Goal: Find specific page/section: Find specific page/section

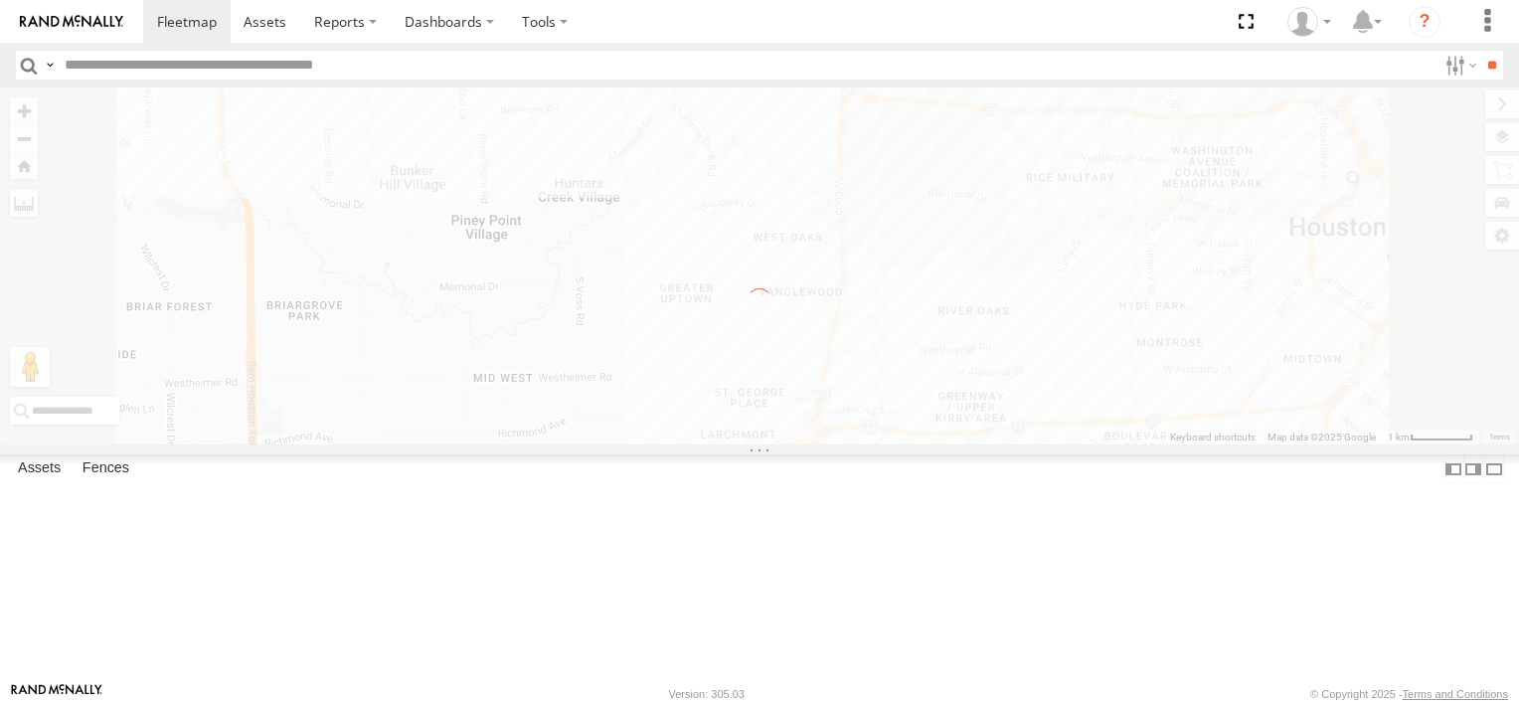
click at [115, 15] on img at bounding box center [71, 22] width 103 height 14
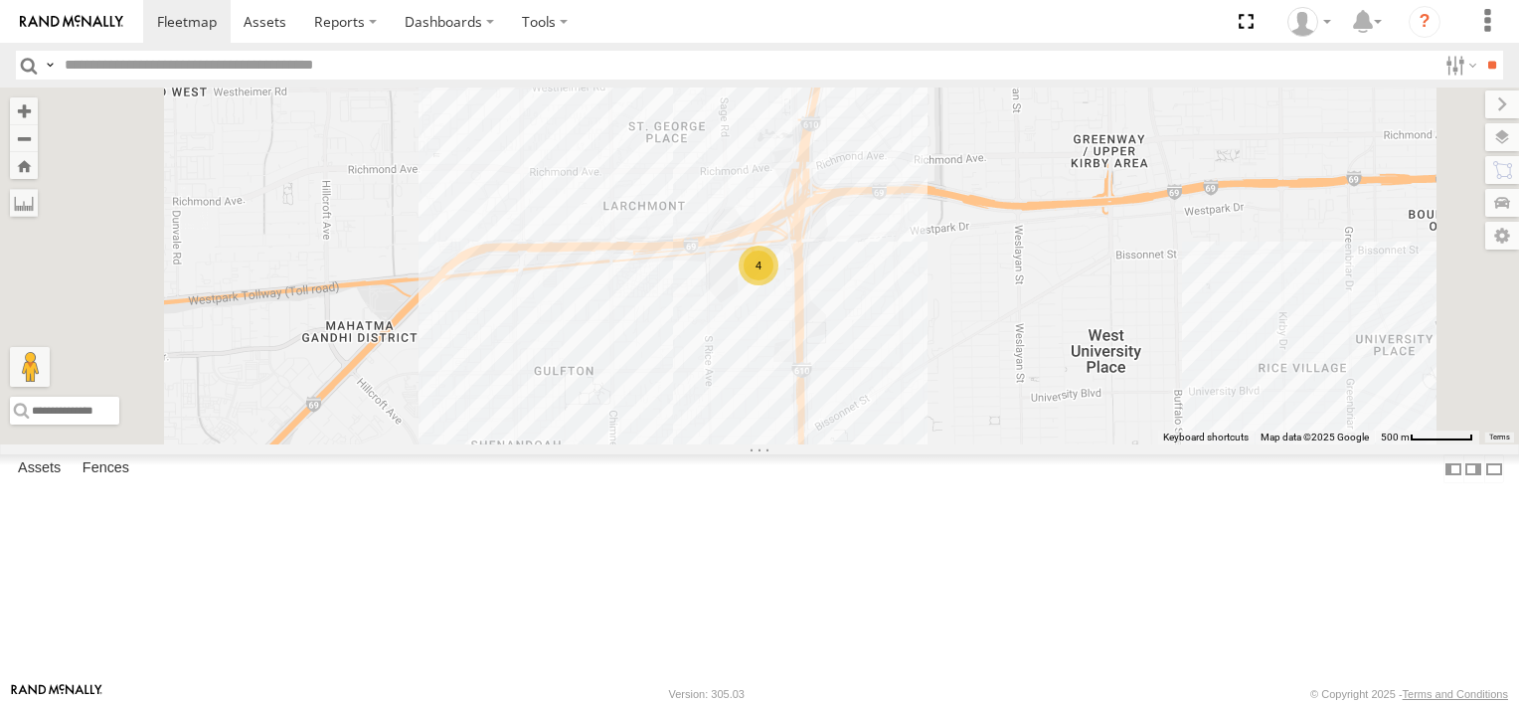
click at [779, 285] on div "4" at bounding box center [759, 266] width 40 height 40
click at [1007, 390] on div "4" at bounding box center [759, 265] width 1519 height 357
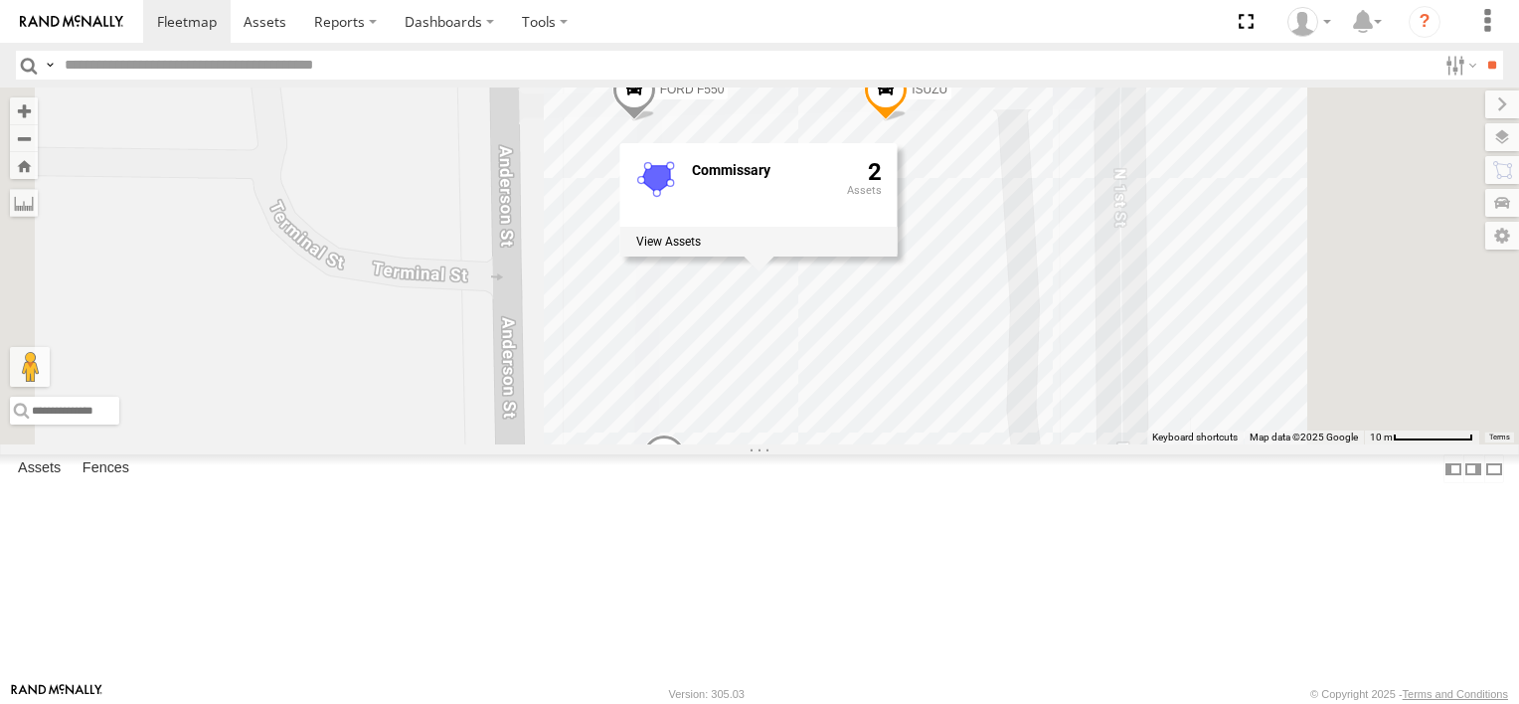
click at [0, 0] on div "Common Bond" at bounding box center [0, 0] width 0 height 0
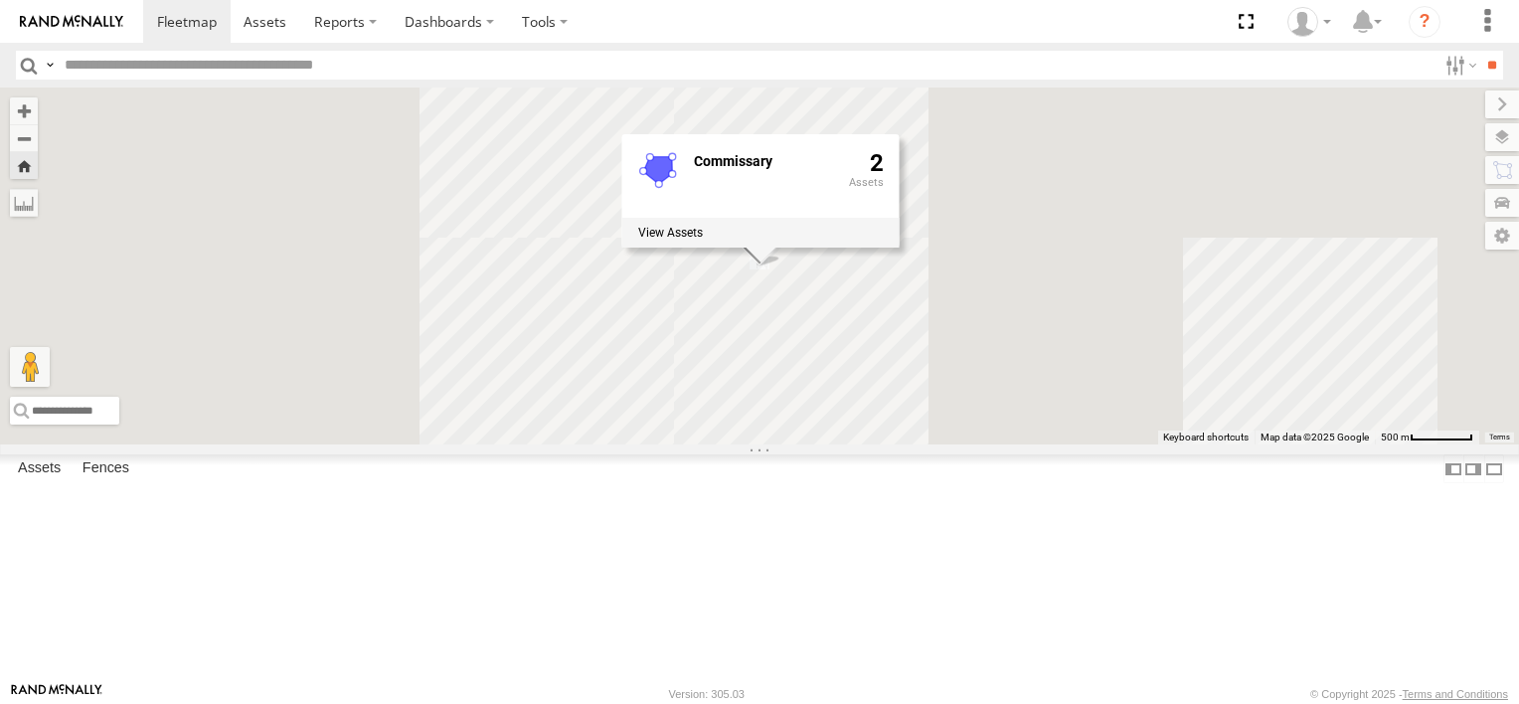
click at [0, 0] on div "Common Bond" at bounding box center [0, 0] width 0 height 0
